Goal: Find specific page/section: Find specific page/section

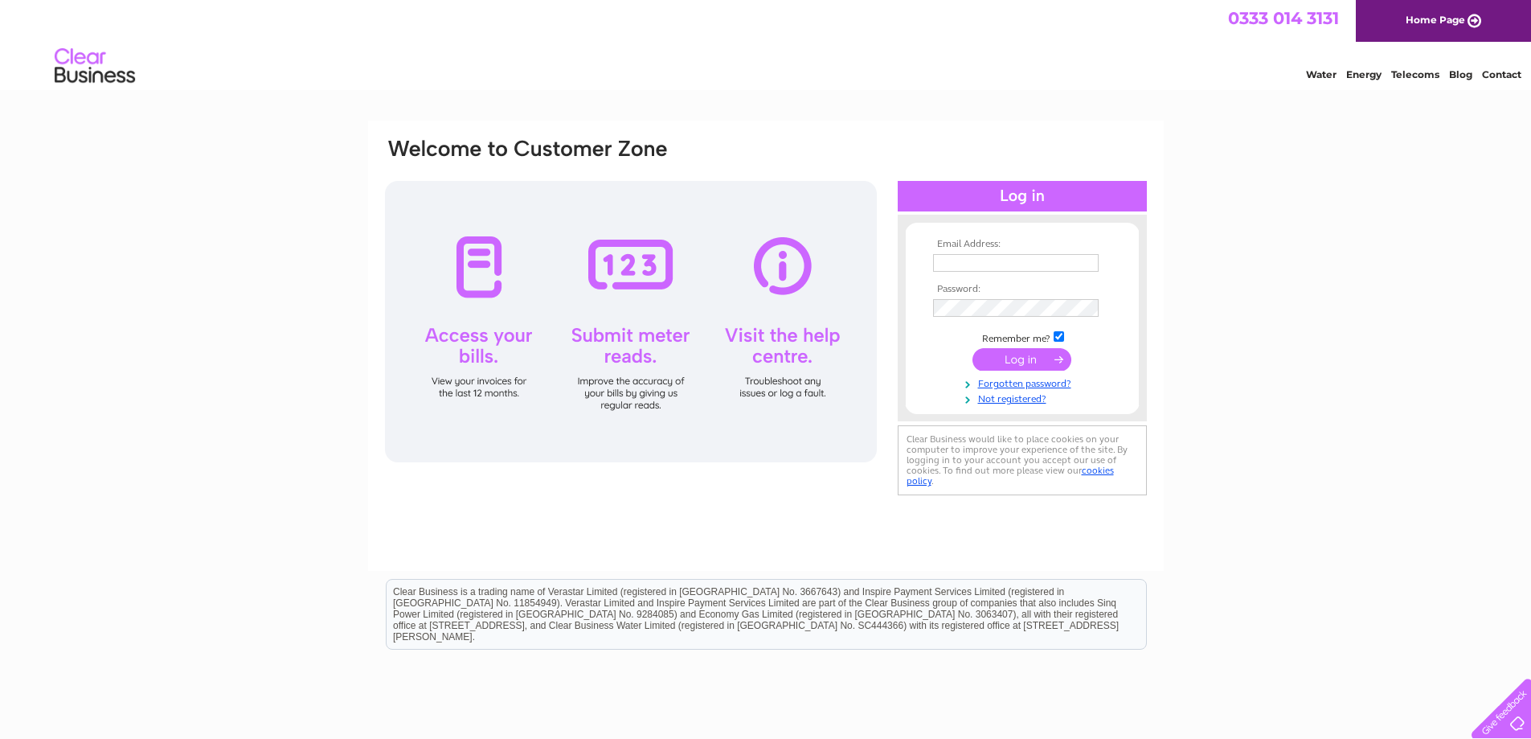
type input "info@famousstarhotel.co.uk"
click at [1021, 373] on td at bounding box center [1022, 359] width 186 height 31
click at [1021, 362] on input "submit" at bounding box center [1021, 359] width 99 height 23
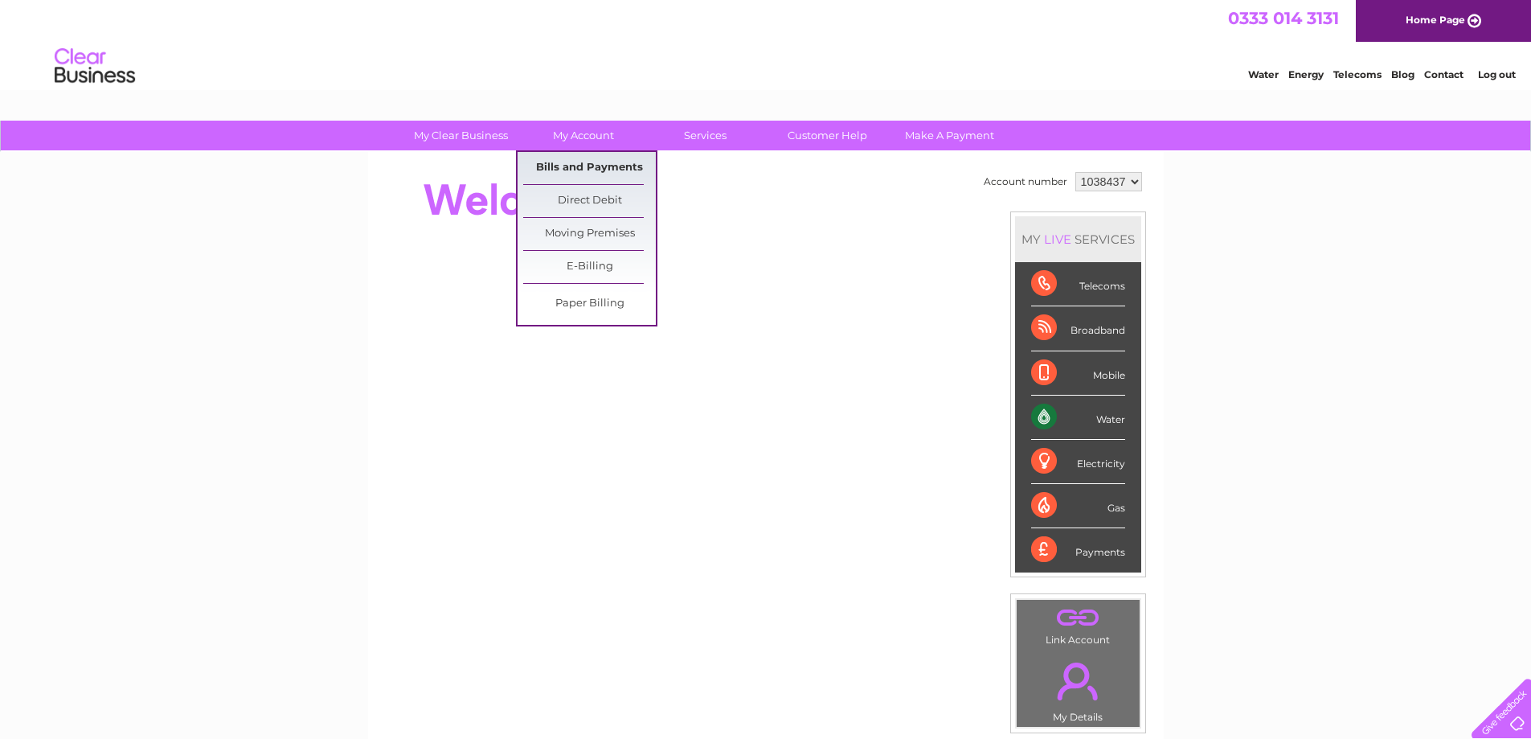
click at [565, 173] on link "Bills and Payments" at bounding box center [589, 168] width 133 height 32
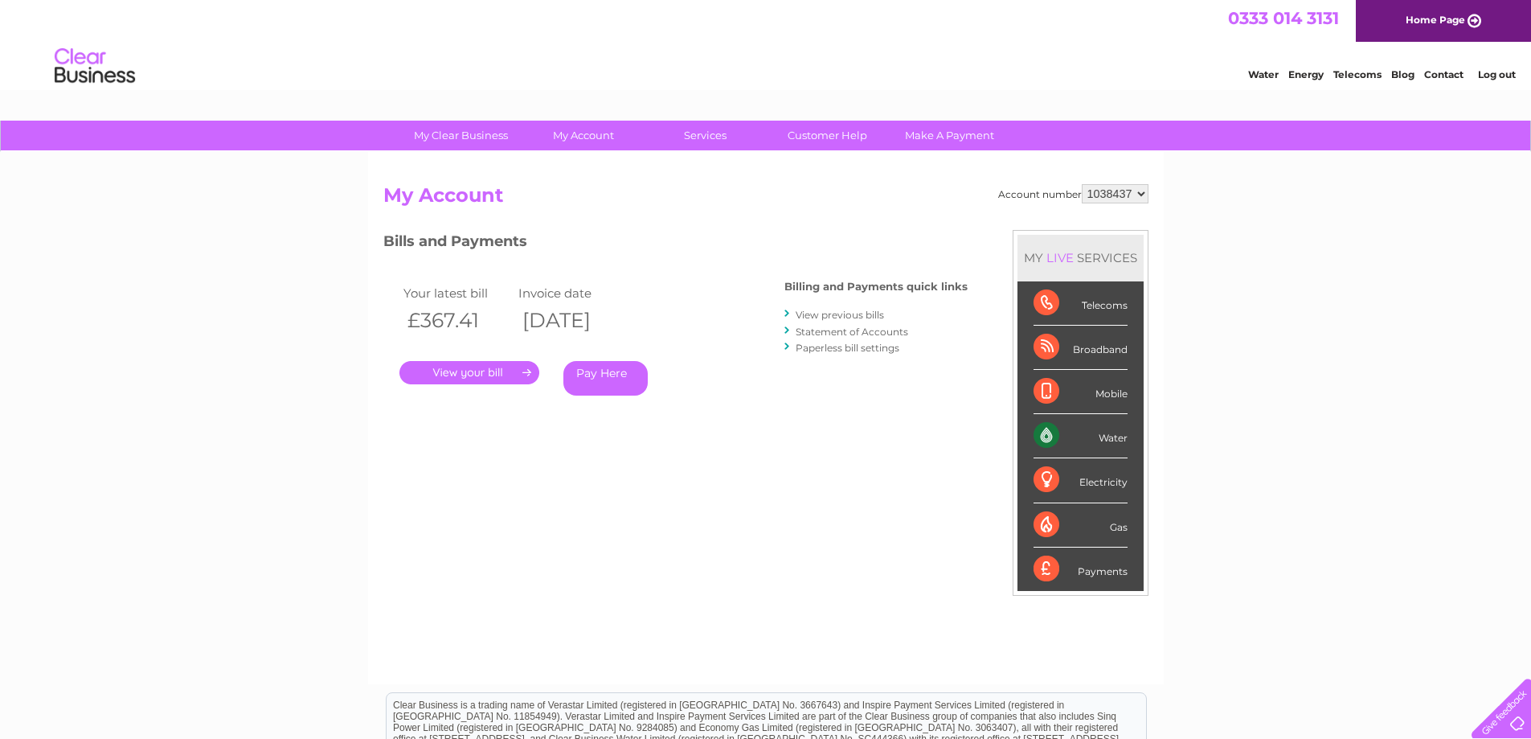
click at [497, 367] on link "." at bounding box center [469, 372] width 140 height 23
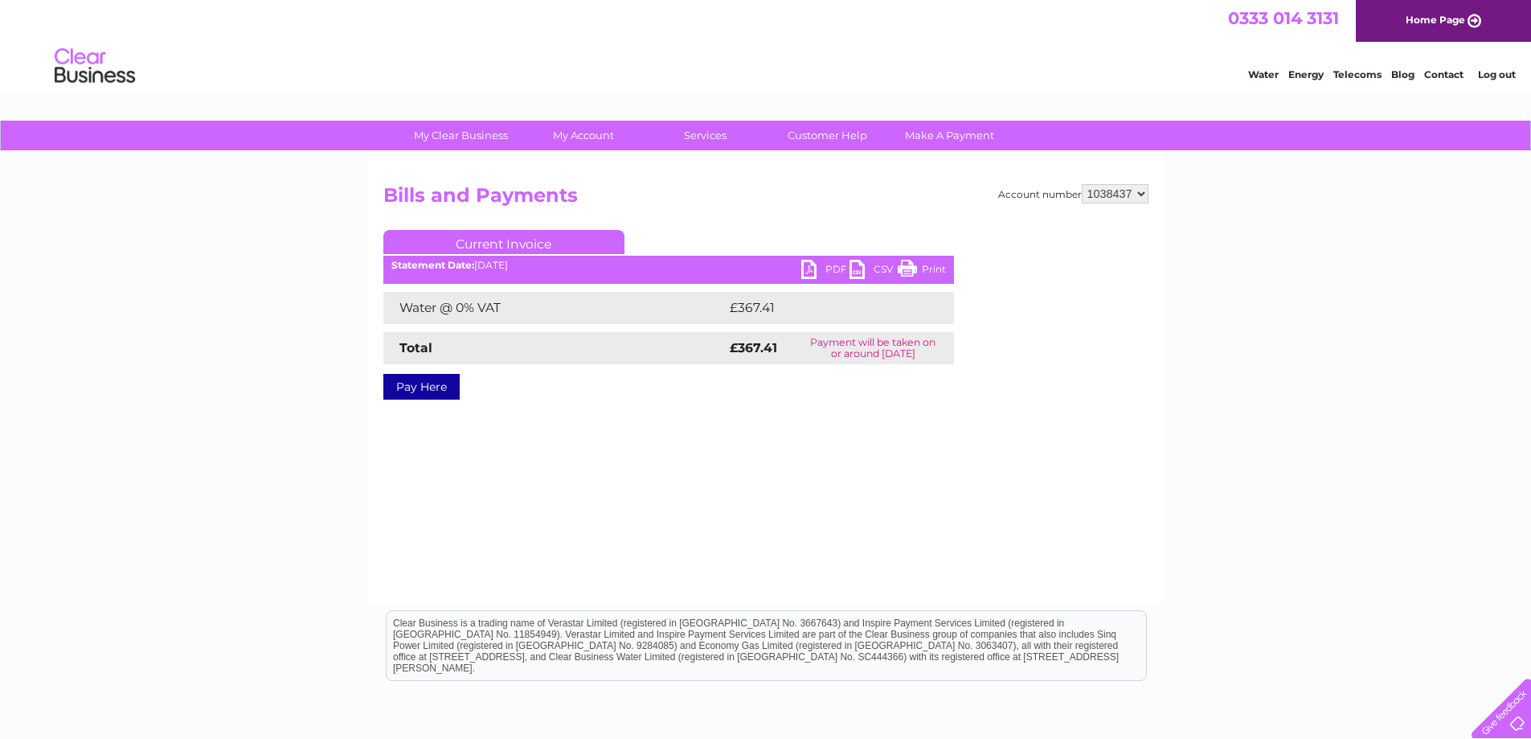
click at [821, 269] on link "PDF" at bounding box center [825, 271] width 48 height 23
